Goal: Transaction & Acquisition: Purchase product/service

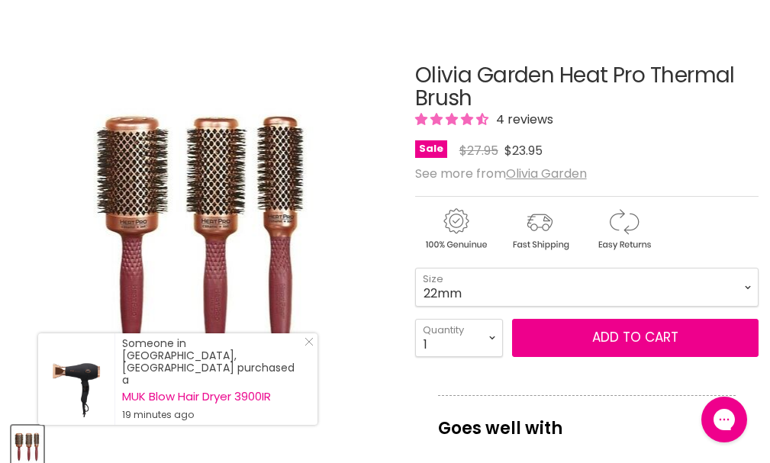
scroll to position [229, 0]
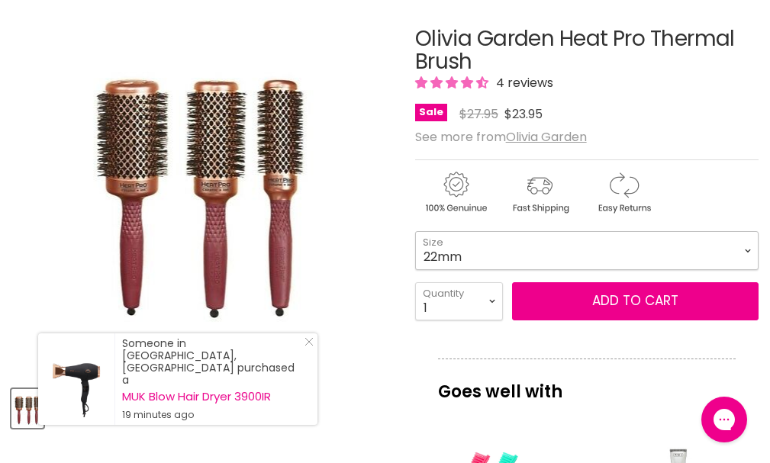
click at [739, 261] on select "22mm 32mm 42mm 52mm" at bounding box center [587, 250] width 344 height 38
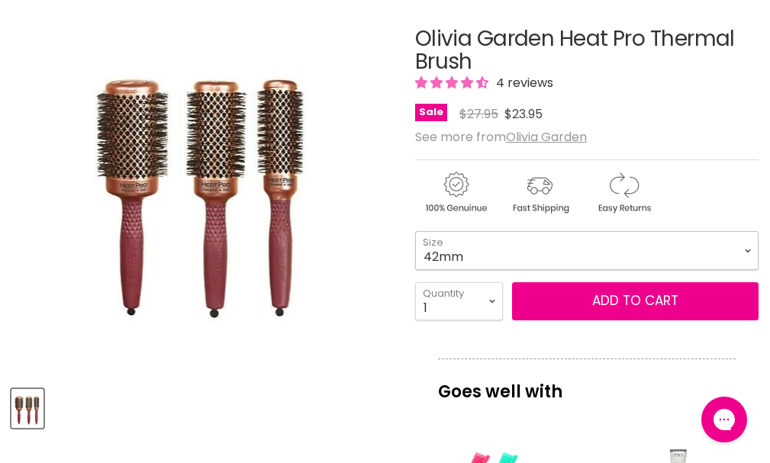
click at [415, 242] on select "22mm 32mm 42mm 52mm" at bounding box center [587, 250] width 344 height 38
select select "42mm"
click at [365, 204] on div "Click or scroll to zoom Tap or pinch to zoom" at bounding box center [203, 181] width 385 height 385
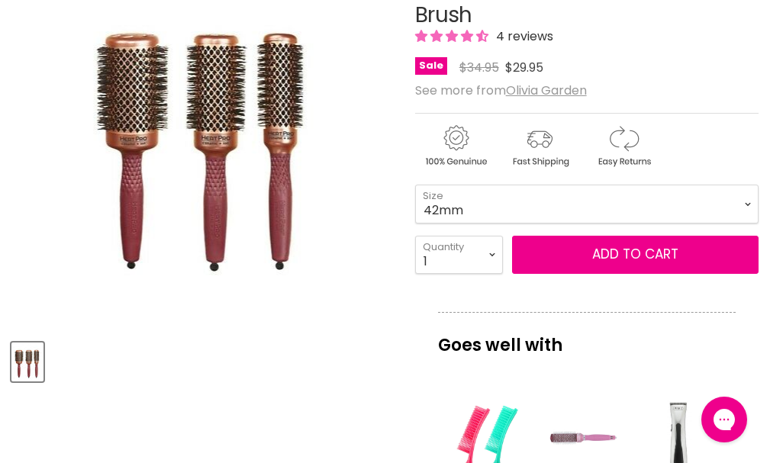
scroll to position [229, 0]
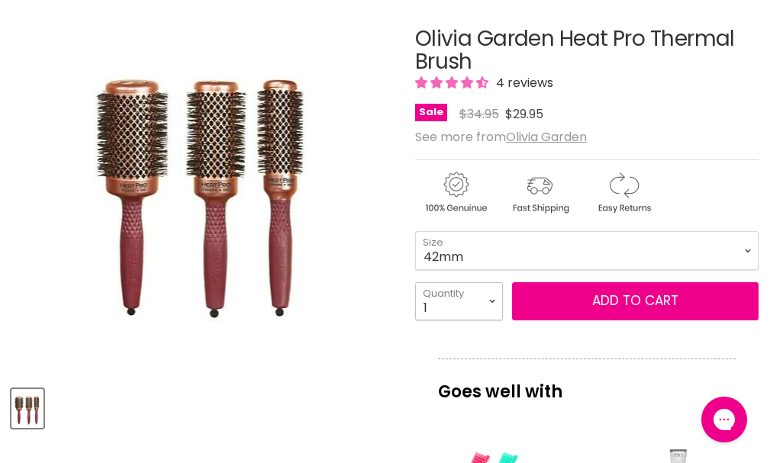
click at [484, 313] on select "1 2 3 4 5 6 7 8 9 10+" at bounding box center [459, 302] width 88 height 38
select select "2"
click at [415, 292] on select "1 2 3 4 5 6 7 8 9 10+" at bounding box center [459, 302] width 88 height 38
type input "2"
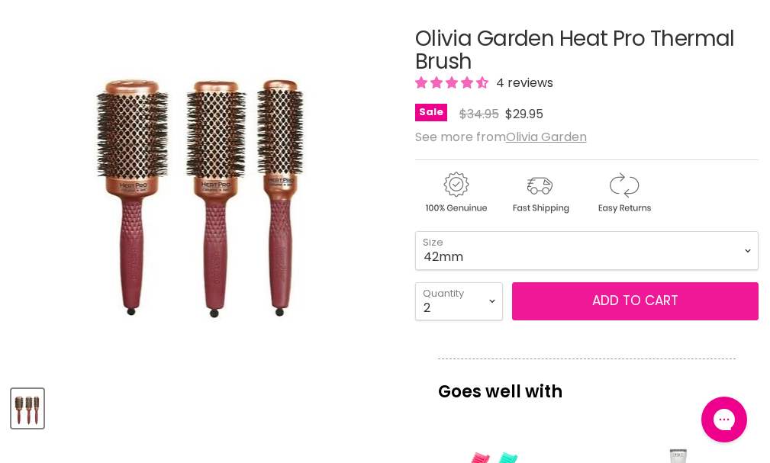
click at [571, 309] on button "Add to cart" at bounding box center [635, 302] width 247 height 38
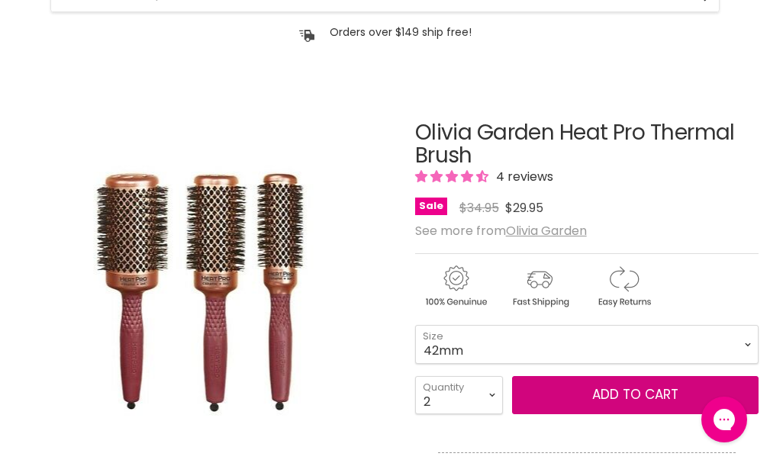
scroll to position [305, 0]
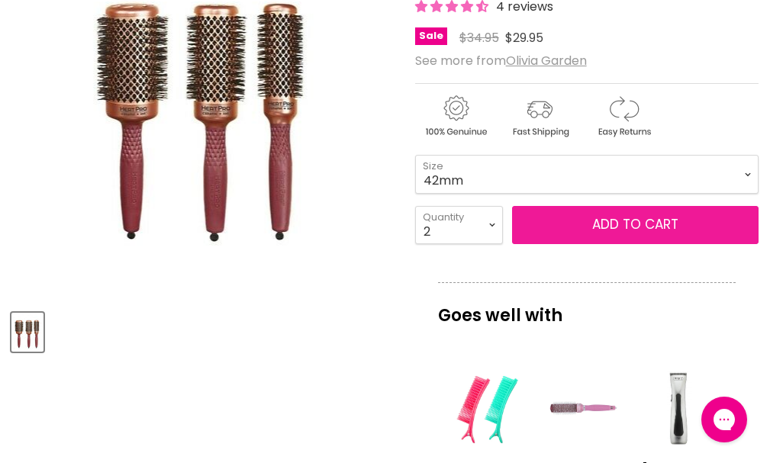
click at [596, 231] on button "Add to cart" at bounding box center [635, 225] width 247 height 38
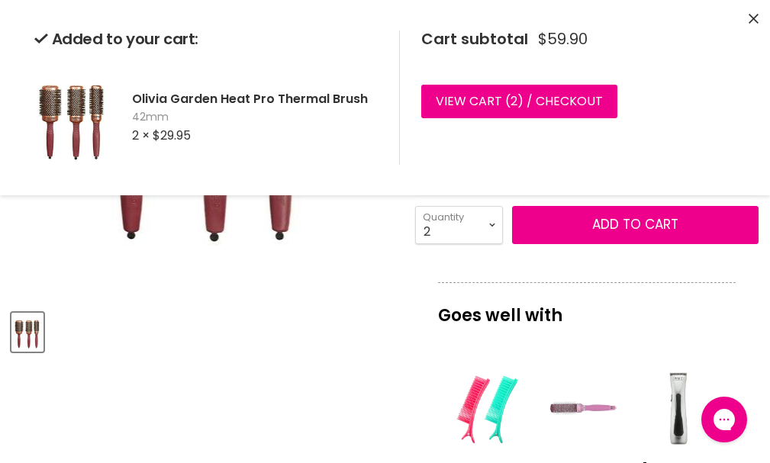
click at [750, 23] on icon "Close" at bounding box center [754, 19] width 10 height 10
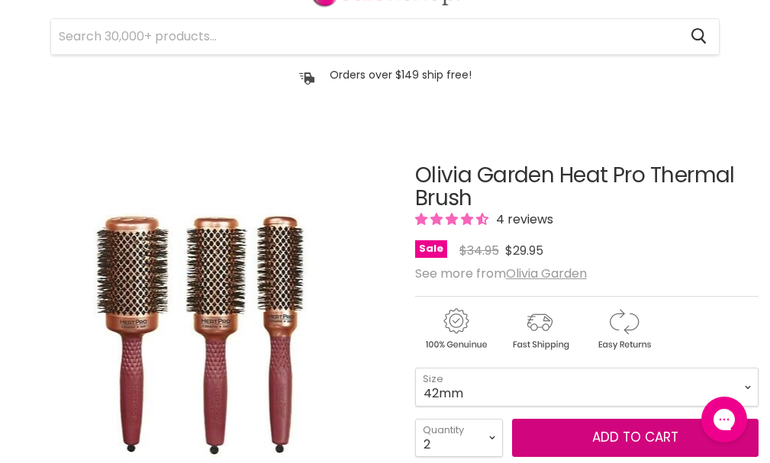
scroll to position [0, 0]
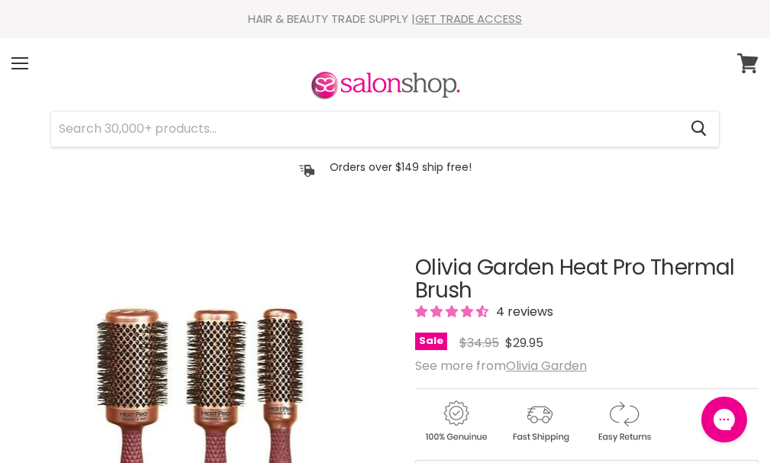
click at [738, 73] on icon at bounding box center [748, 63] width 21 height 20
